Goal: Task Accomplishment & Management: Complete application form

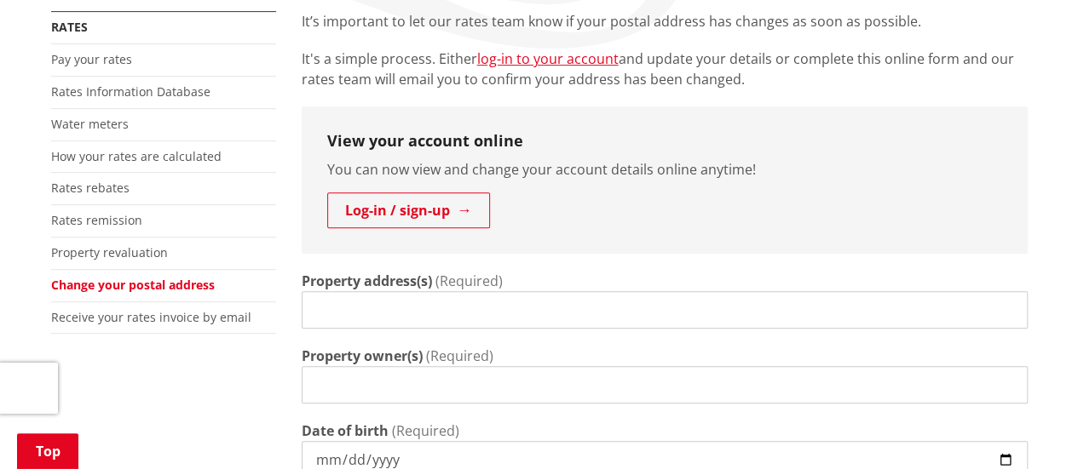
scroll to position [380, 0]
click at [434, 316] on input "Property address(s)" at bounding box center [665, 310] width 726 height 37
type input "[STREET_ADDRESS]"
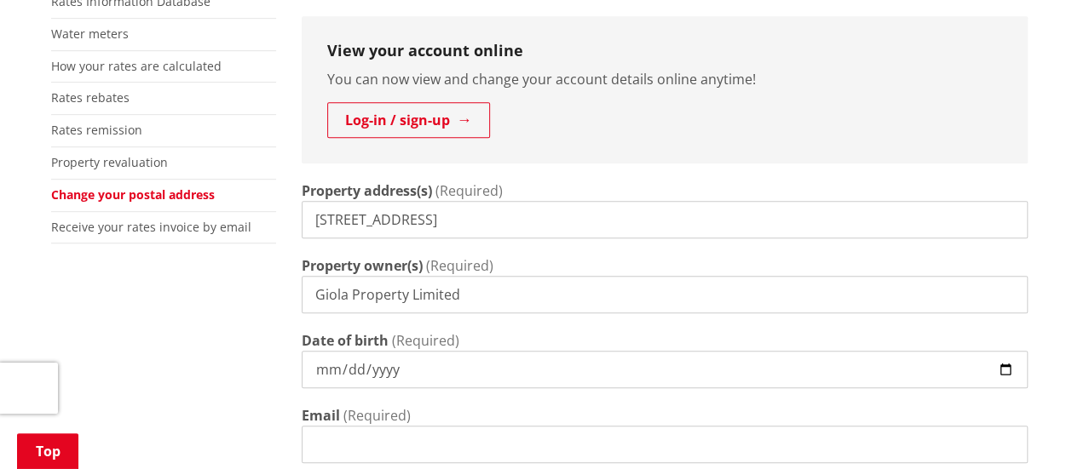
scroll to position [523, 0]
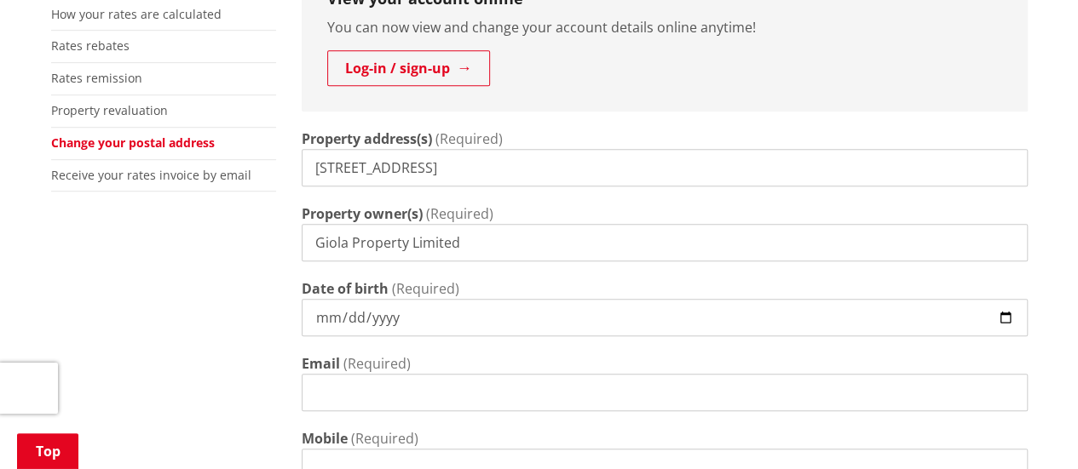
type input "Giola Property Limited"
click at [475, 308] on input "Date of birth" at bounding box center [665, 317] width 726 height 37
click at [1006, 316] on input "Date of birth" at bounding box center [665, 317] width 726 height 37
click at [382, 320] on input "Date of birth" at bounding box center [665, 317] width 726 height 37
click at [1002, 317] on input "Date of birth" at bounding box center [665, 317] width 726 height 37
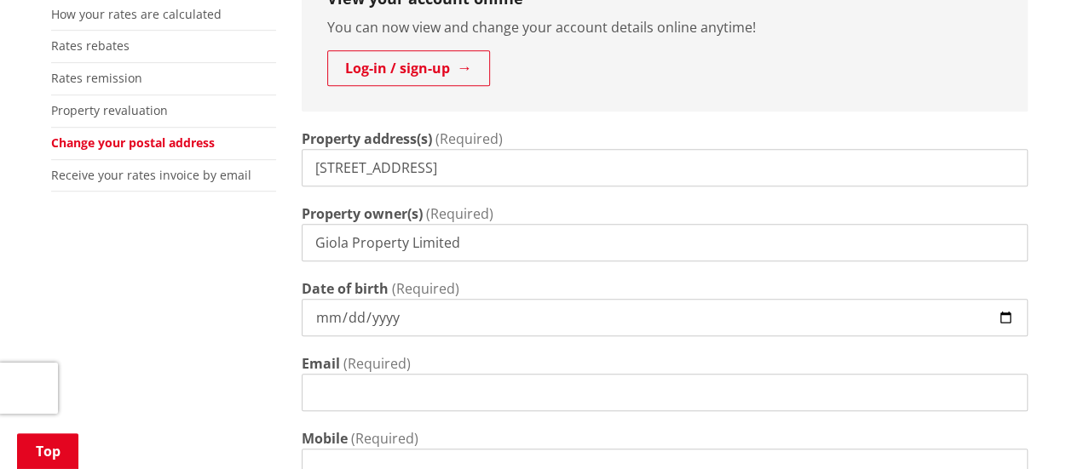
type input "[DATE]"
click at [407, 394] on input "Email" at bounding box center [665, 392] width 726 height 37
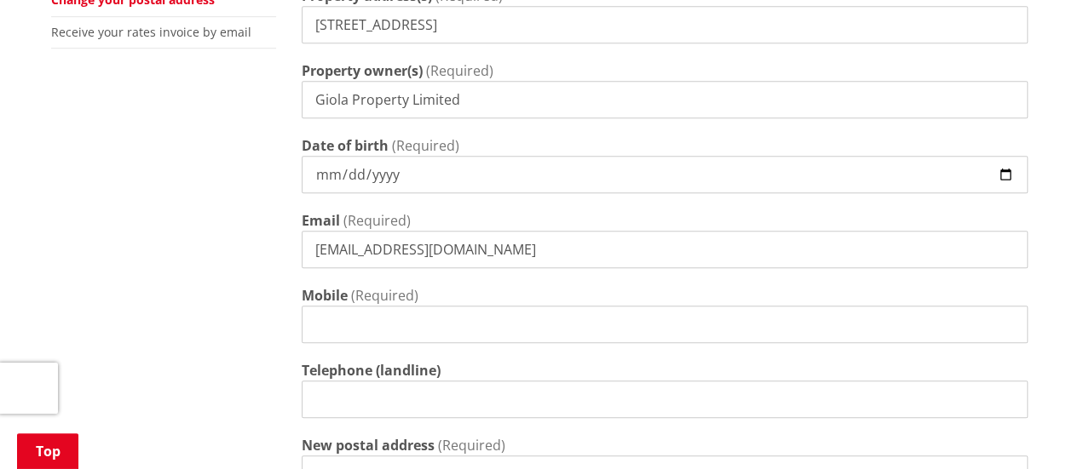
scroll to position [673, 0]
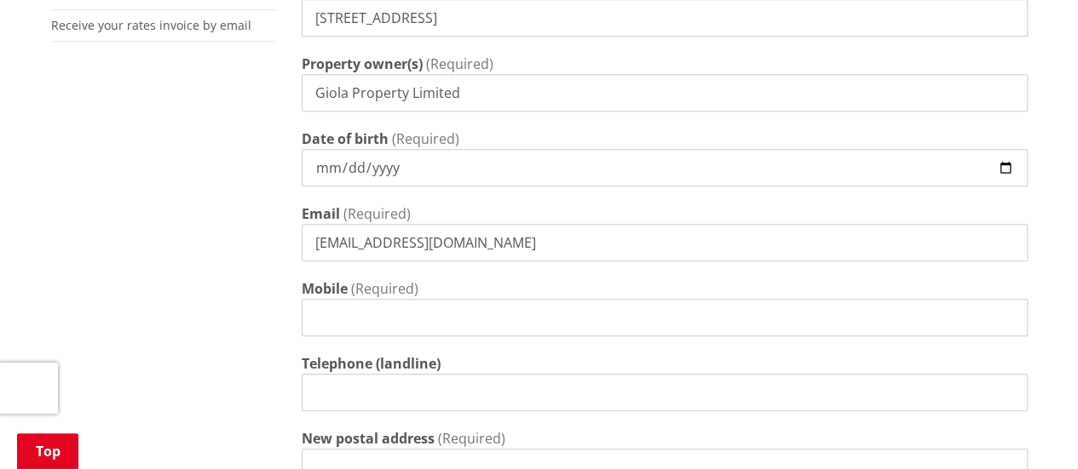
type input "[EMAIL_ADDRESS][DOMAIN_NAME]"
click at [344, 315] on input "Mobile" at bounding box center [665, 317] width 726 height 37
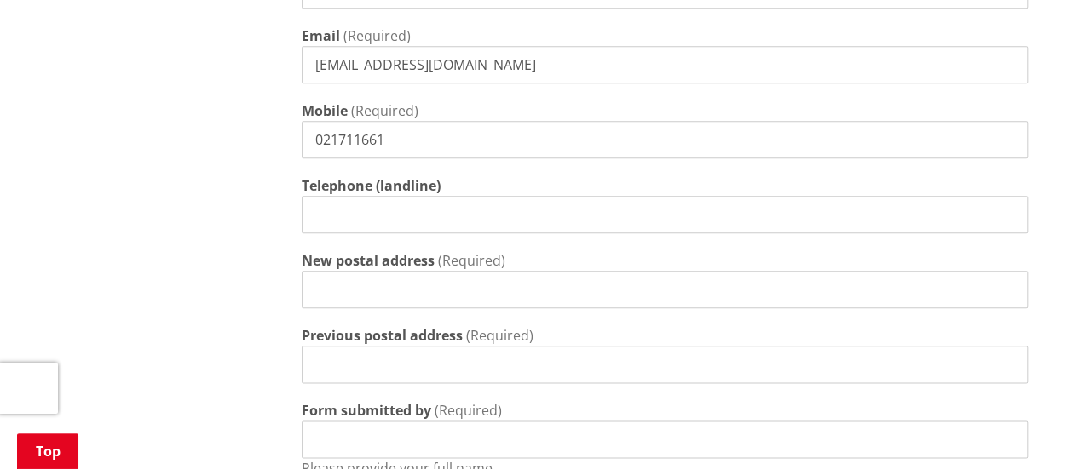
scroll to position [852, 0]
type input "021711661"
click at [342, 297] on input "New postal address" at bounding box center [665, 288] width 726 height 37
type input "[STREET_ADDRESS][PERSON_NAME]"
click at [387, 356] on input "Previous postal address" at bounding box center [665, 363] width 726 height 37
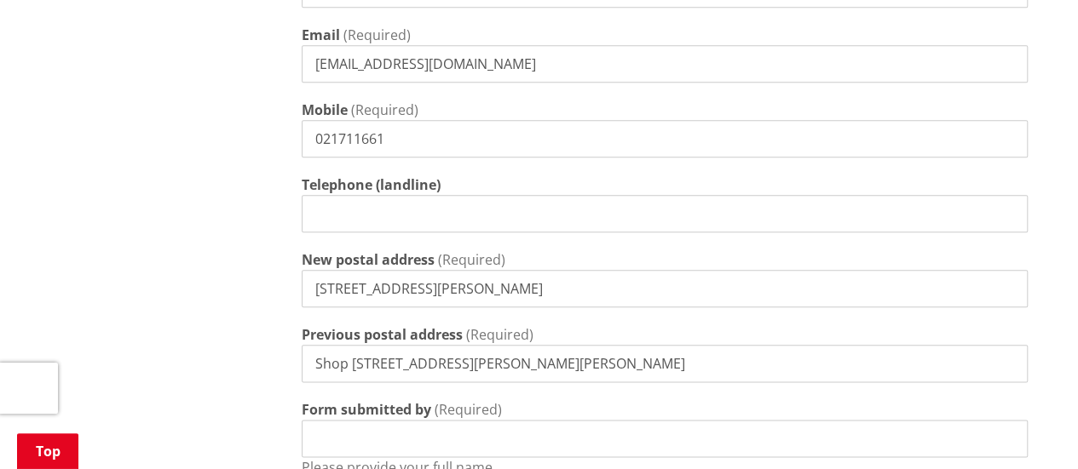
scroll to position [1051, 0]
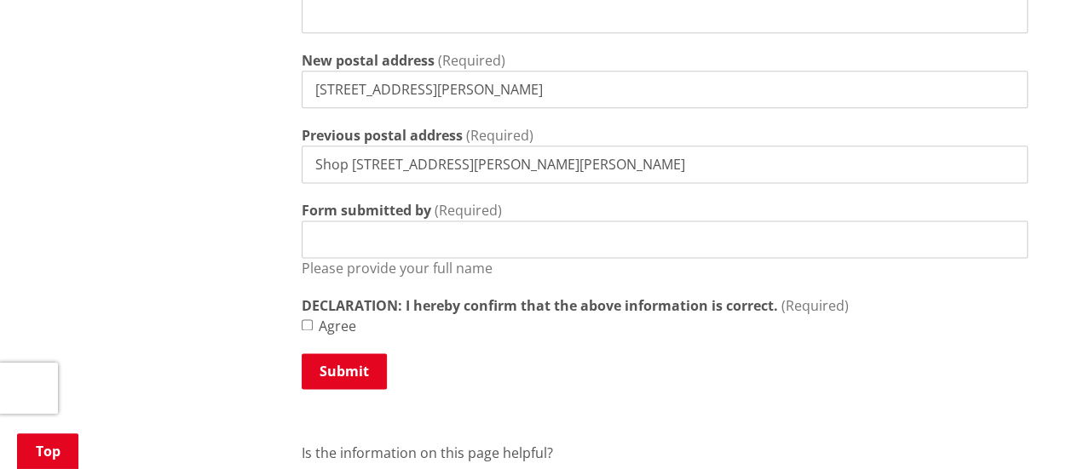
type input "Shop [STREET_ADDRESS][PERSON_NAME][PERSON_NAME]"
click at [355, 243] on input "Form submitted by" at bounding box center [665, 239] width 726 height 37
type input "[PERSON_NAME]"
click at [308, 322] on input "Agree" at bounding box center [307, 324] width 11 height 11
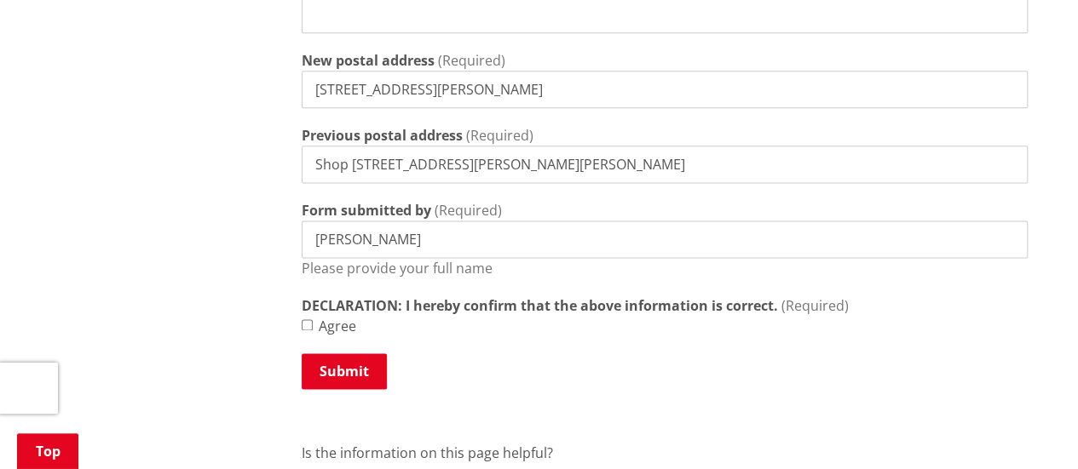
checkbox input "true"
click at [348, 377] on button "Submit" at bounding box center [344, 372] width 85 height 36
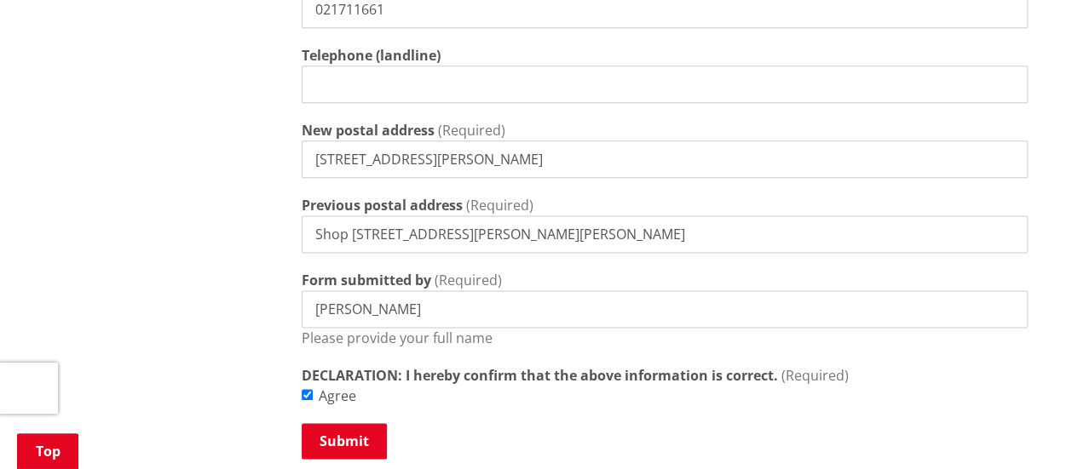
scroll to position [1137, 0]
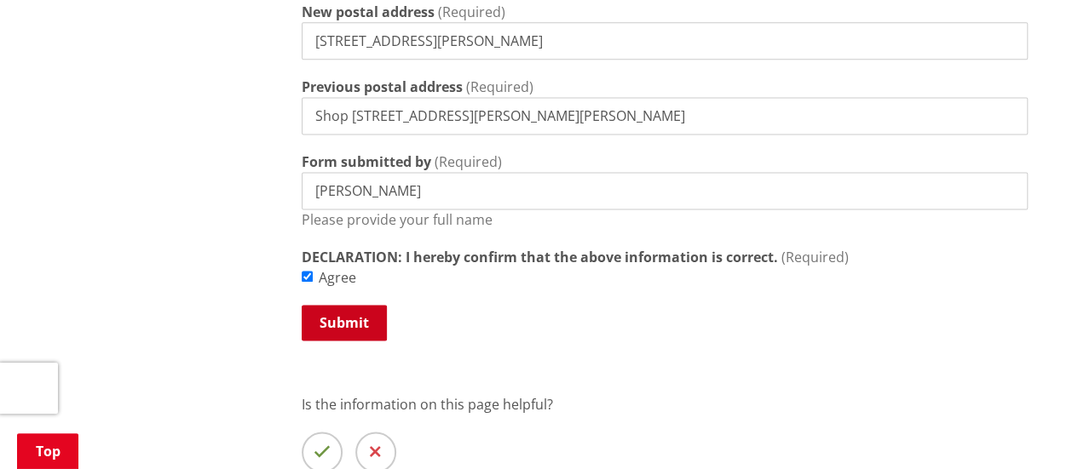
click at [348, 335] on button "Submit" at bounding box center [344, 323] width 85 height 36
